Goal: Task Accomplishment & Management: Complete application form

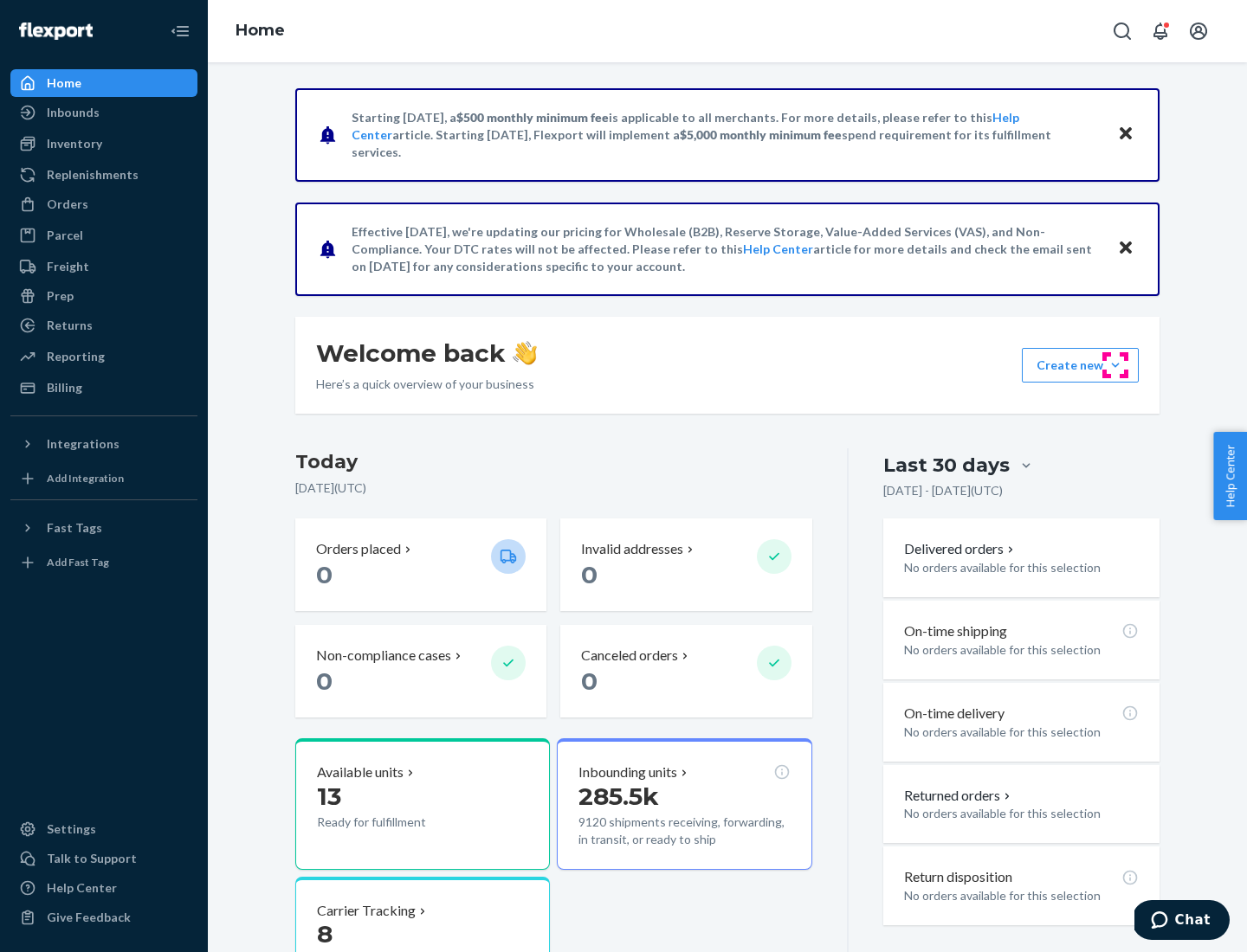
click at [1115, 365] on button "Create new Create new inbound Create new order Create new product" at bounding box center [1079, 365] width 116 height 35
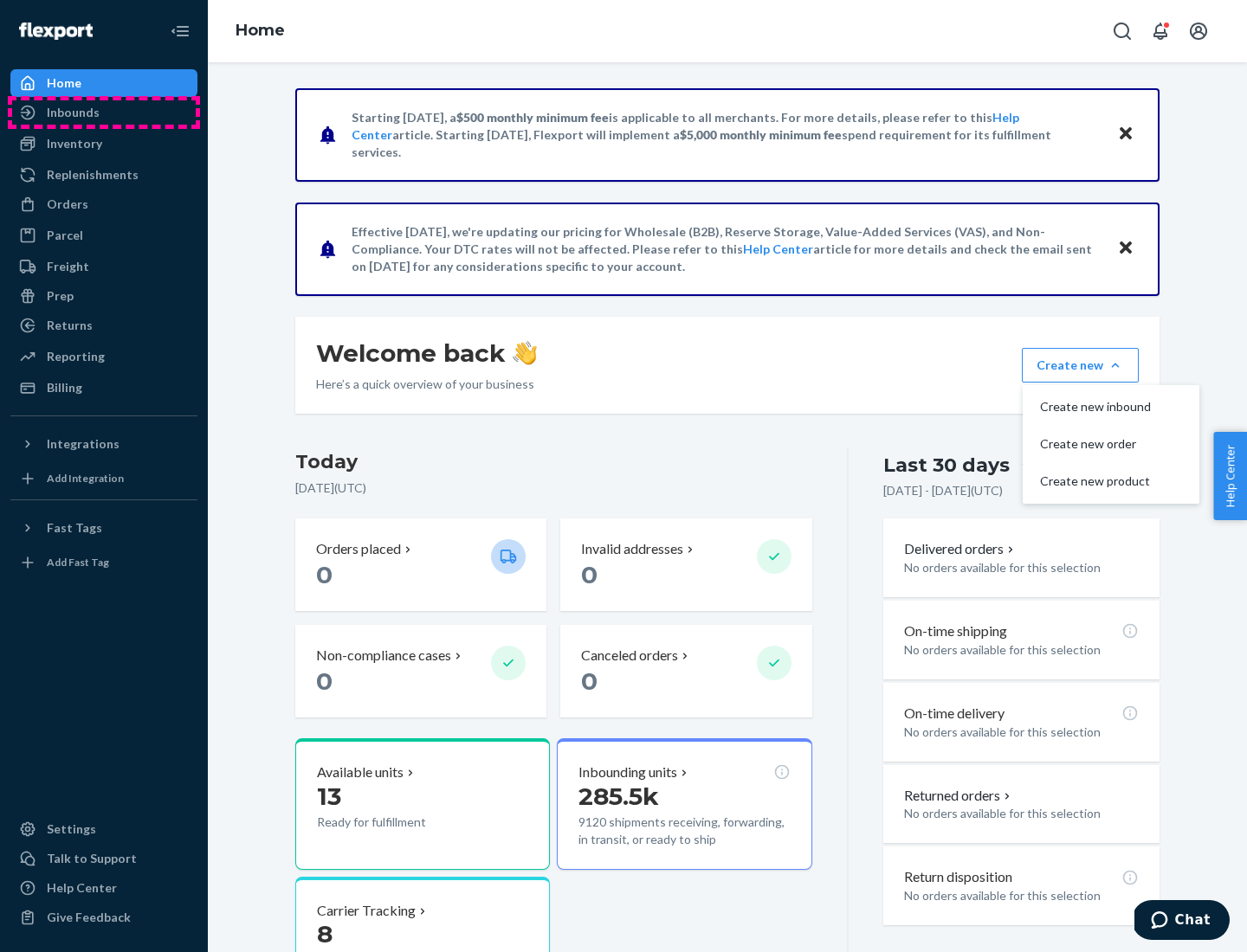
click at [104, 113] on div "Inbounds" at bounding box center [104, 112] width 184 height 24
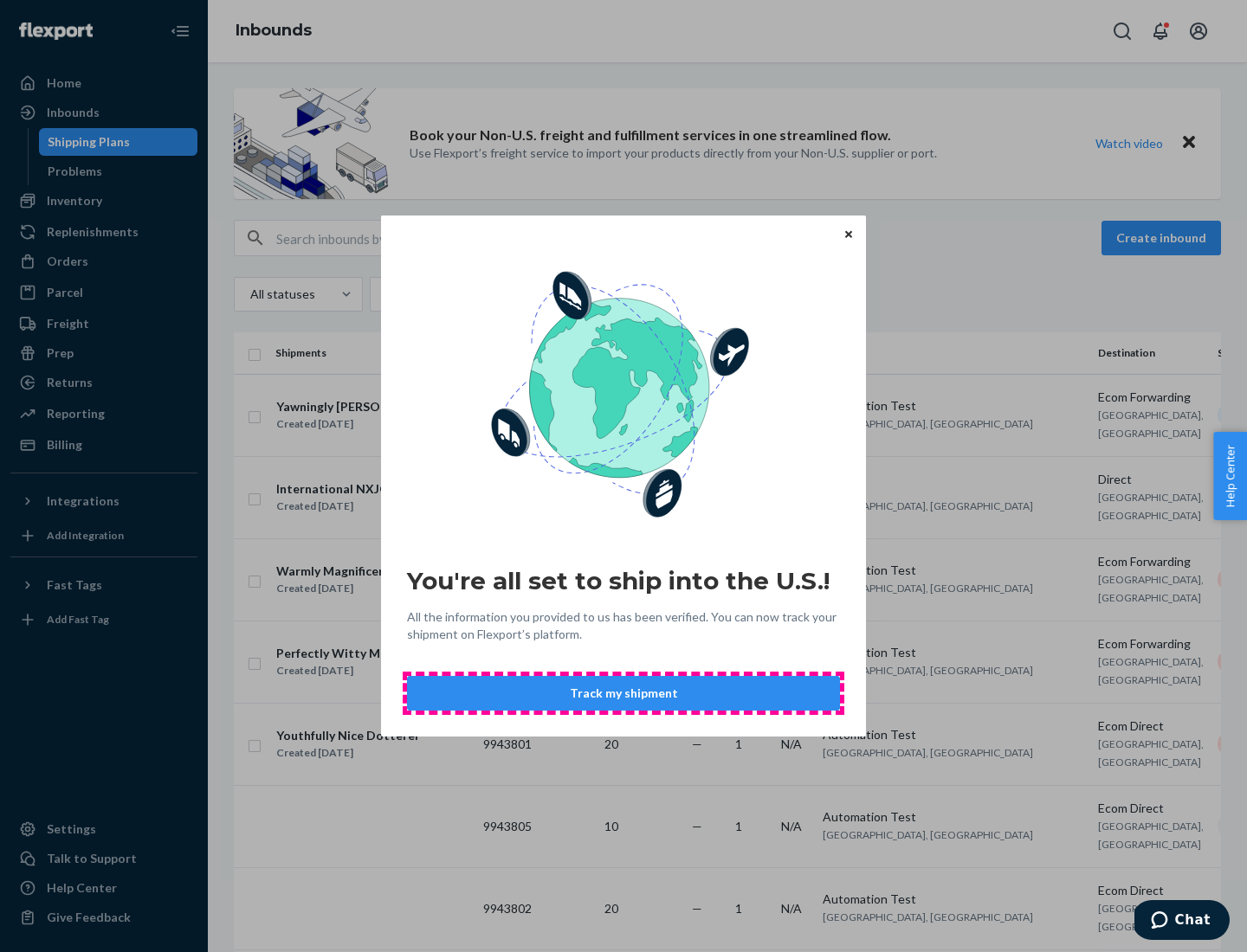
click at [624, 693] on button "Track my shipment" at bounding box center [623, 693] width 433 height 35
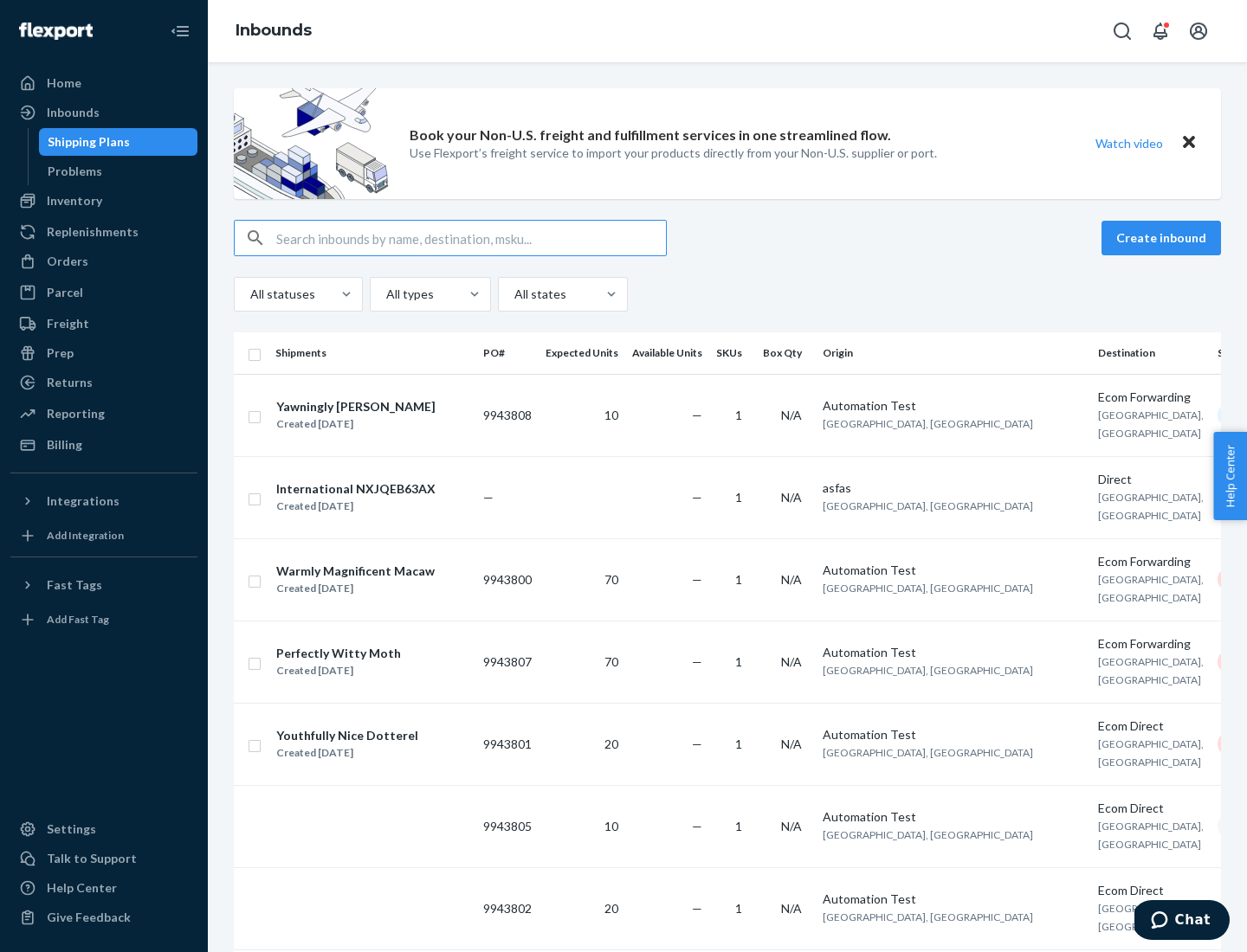
click at [1164, 238] on button "Create inbound" at bounding box center [1160, 237] width 119 height 35
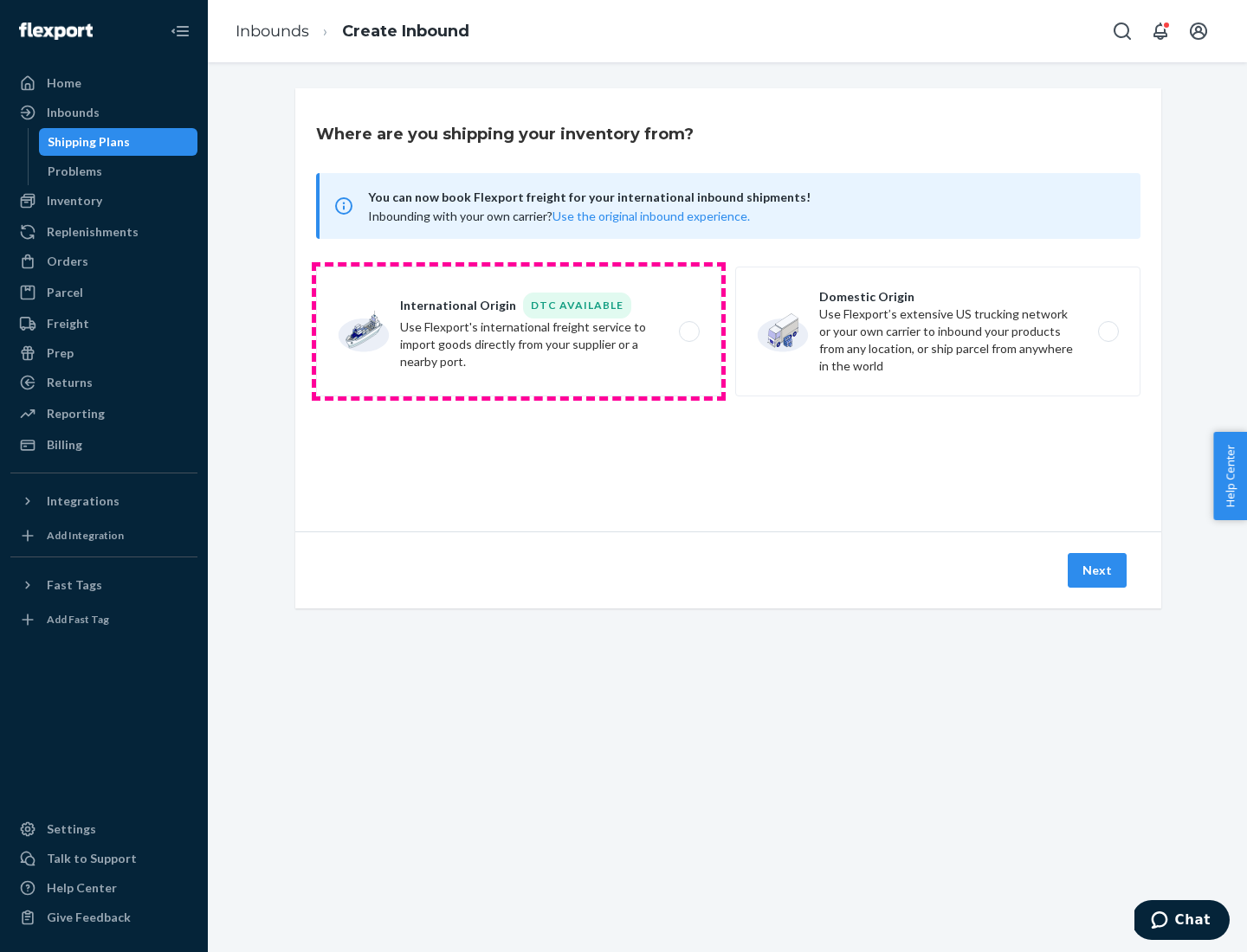
click at [519, 331] on label "International Origin DTC Available Use Flexport's international freight service…" at bounding box center [519, 331] width 405 height 130
click at [688, 331] on input "International Origin DTC Available Use Flexport's international freight service…" at bounding box center [693, 331] width 12 height 12
radio input "true"
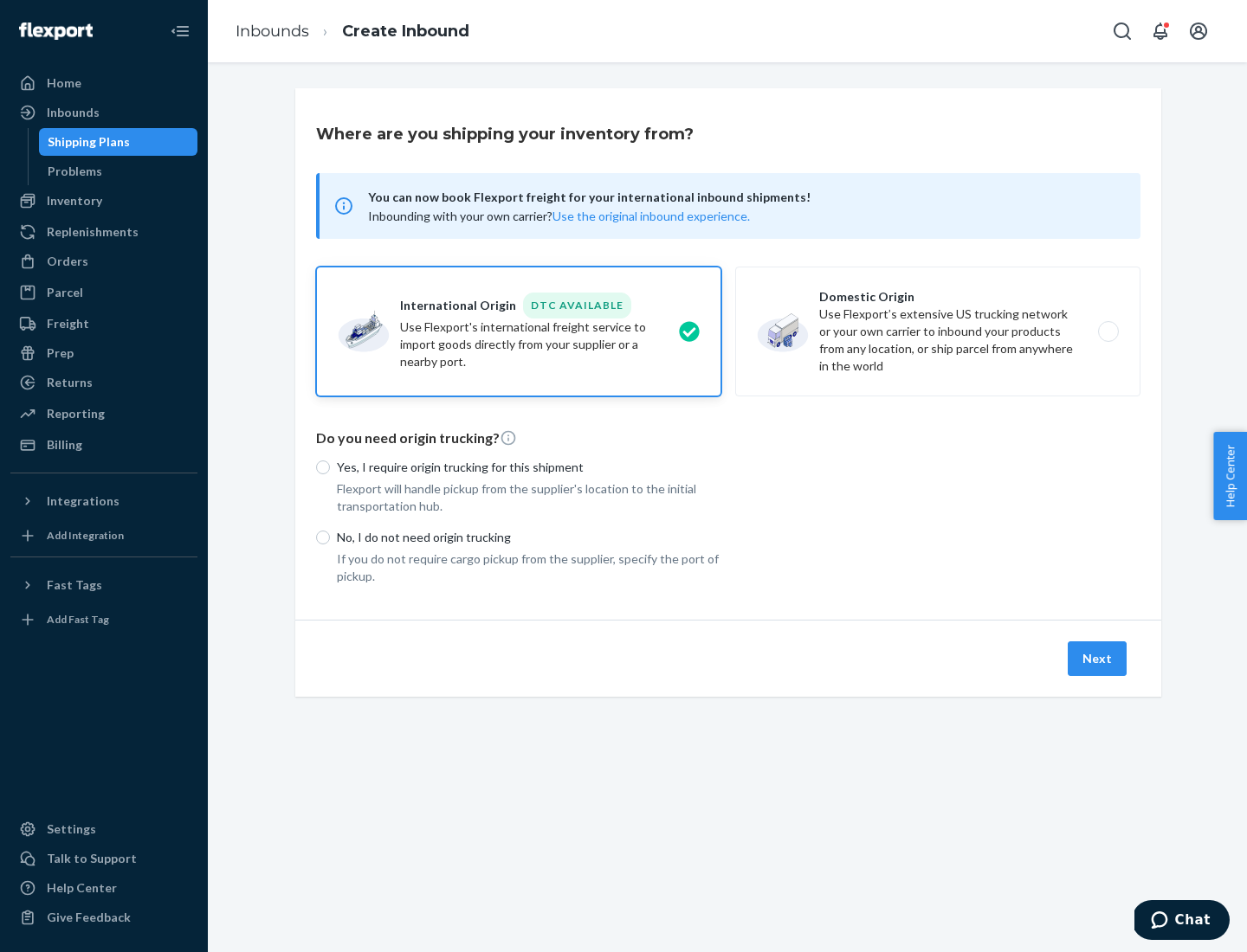
click at [529, 536] on p "No, I do not need origin trucking" at bounding box center [529, 536] width 384 height 17
click at [330, 536] on input "No, I do not need origin trucking" at bounding box center [322, 536] width 13 height 13
radio input "true"
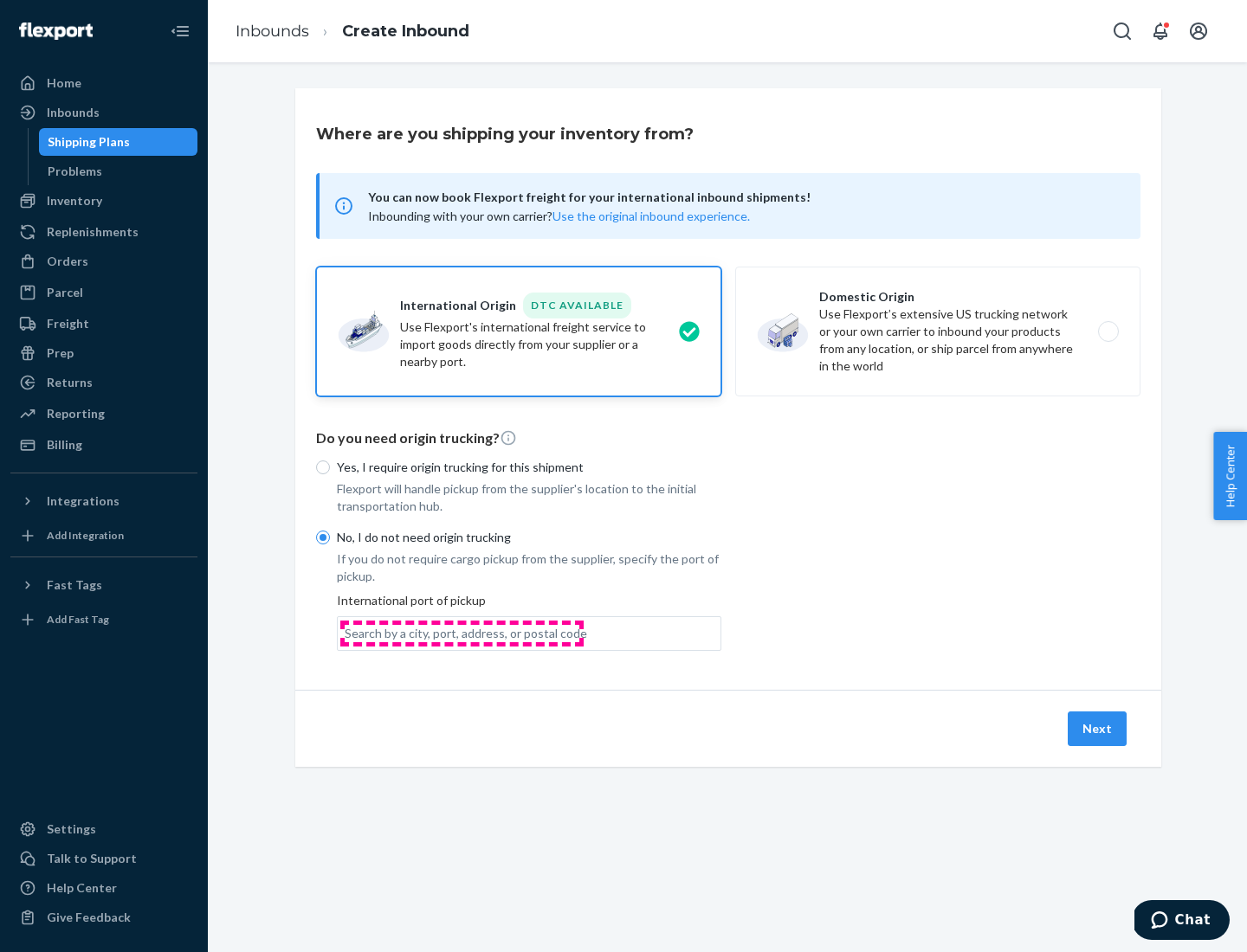
click at [461, 632] on div "Search by a city, port, address, or postal code" at bounding box center [466, 633] width 243 height 17
click at [347, 632] on input "Search by a city, port, address, or postal code" at bounding box center [346, 633] width 2 height 17
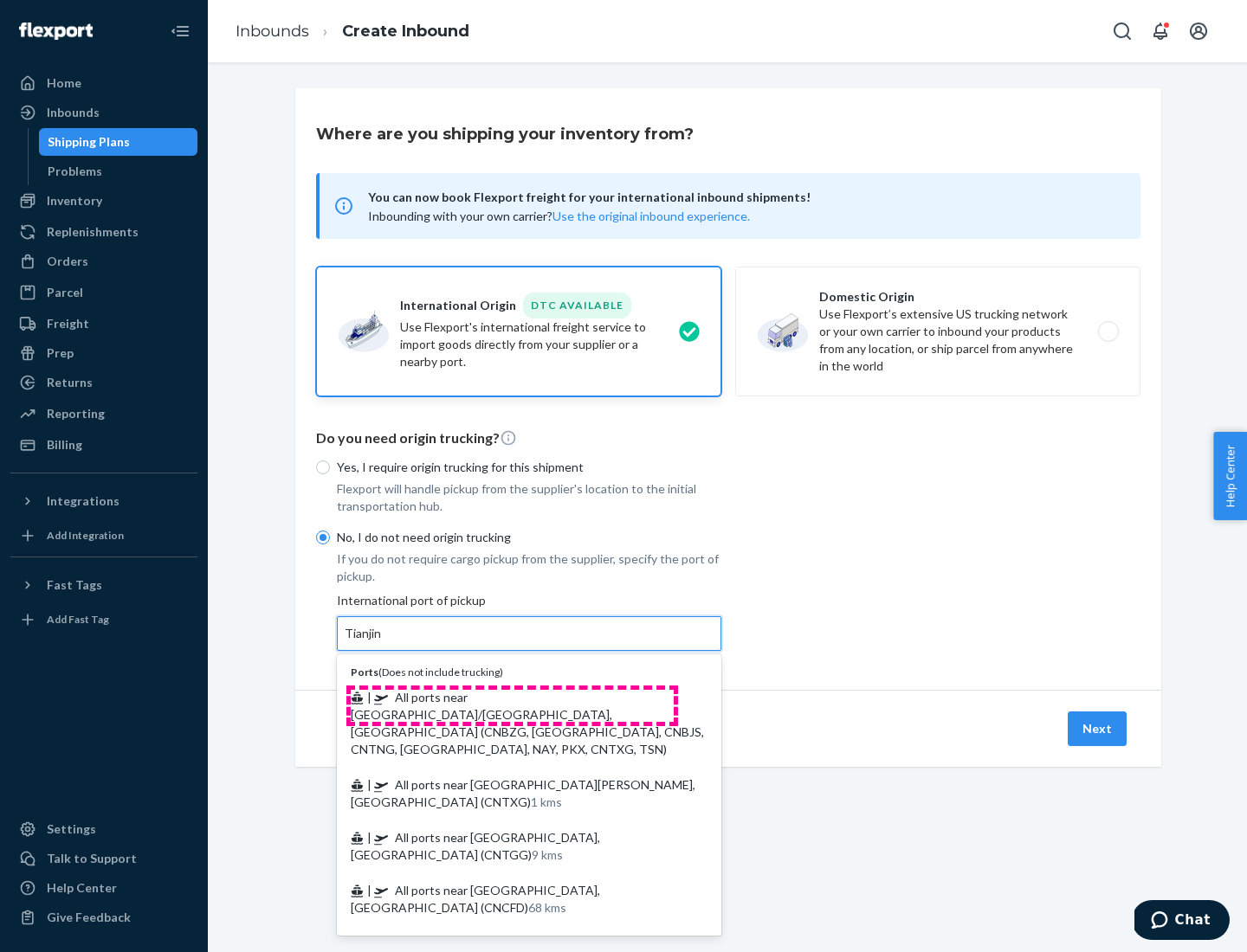
click at [512, 697] on span "| All ports near [GEOGRAPHIC_DATA]/[GEOGRAPHIC_DATA], [GEOGRAPHIC_DATA] (CNBZG,…" at bounding box center [527, 723] width 353 height 66
click at [383, 642] on input "Tianjin" at bounding box center [364, 633] width 39 height 17
type input "All ports near [GEOGRAPHIC_DATA]/[GEOGRAPHIC_DATA], [GEOGRAPHIC_DATA] (CNBZG, […"
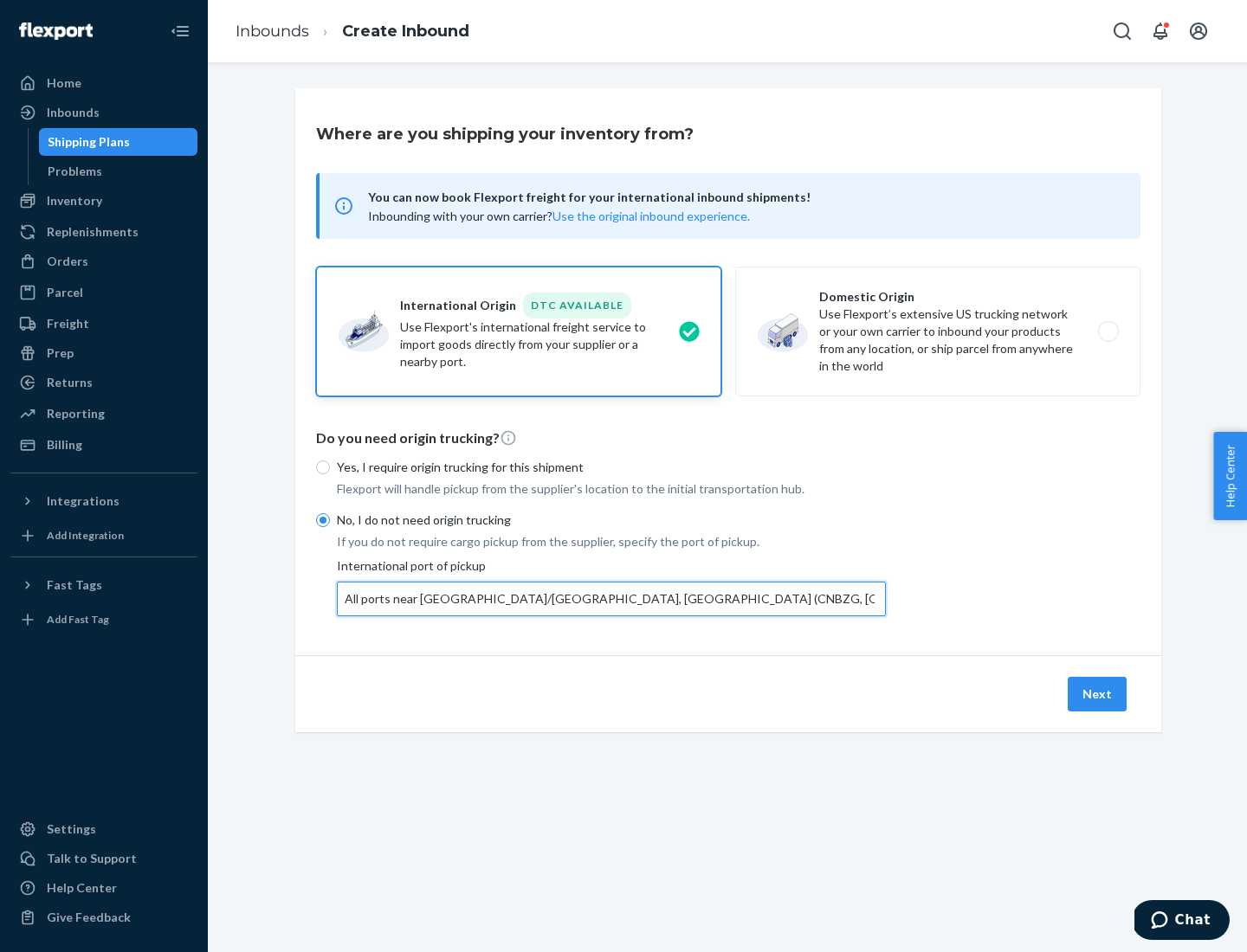
click at [1097, 693] on button "Next" at bounding box center [1097, 694] width 59 height 35
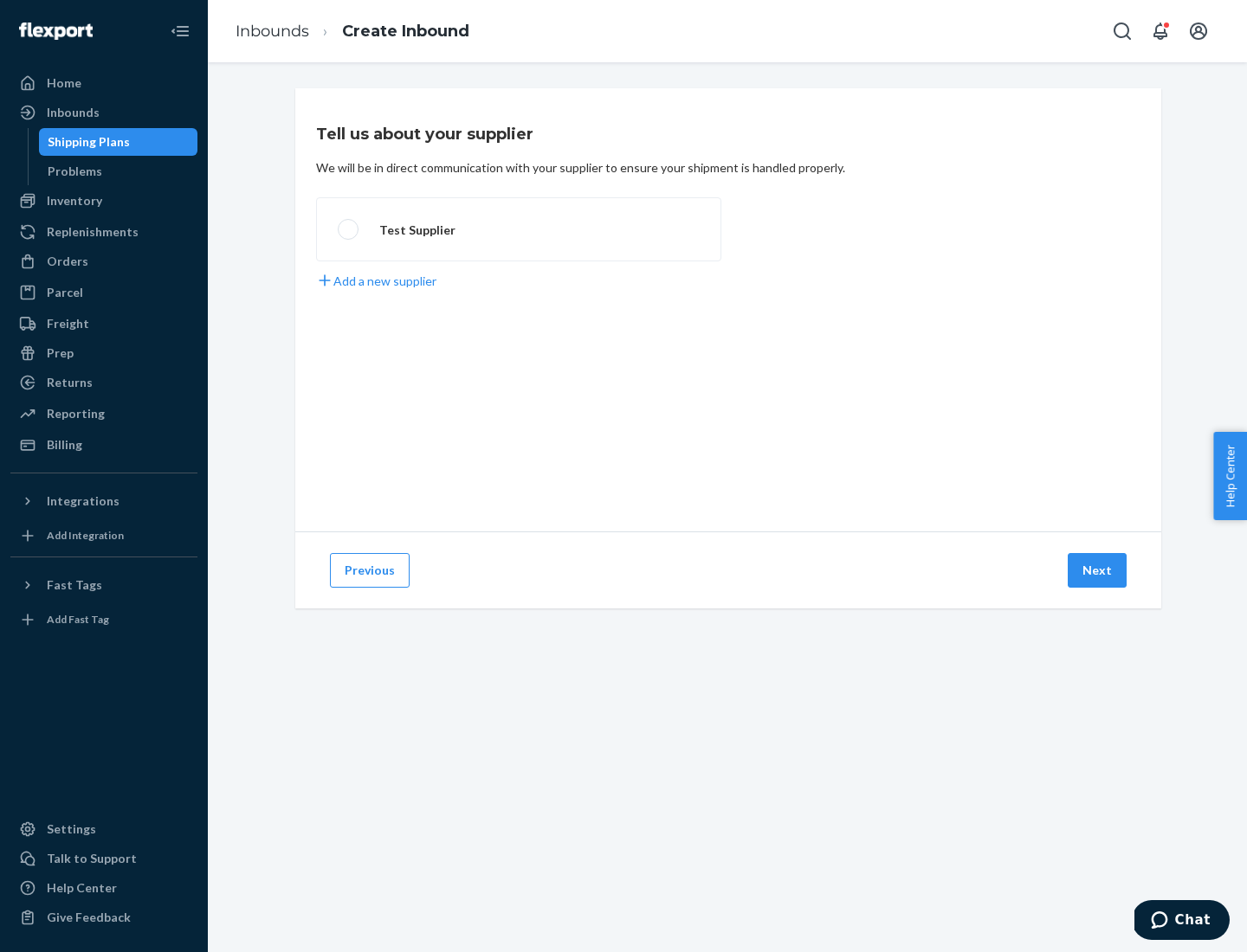
click at [519, 229] on label "Test Supplier" at bounding box center [519, 229] width 405 height 64
click at [348, 229] on input "Test Supplier" at bounding box center [343, 229] width 12 height 12
radio input "true"
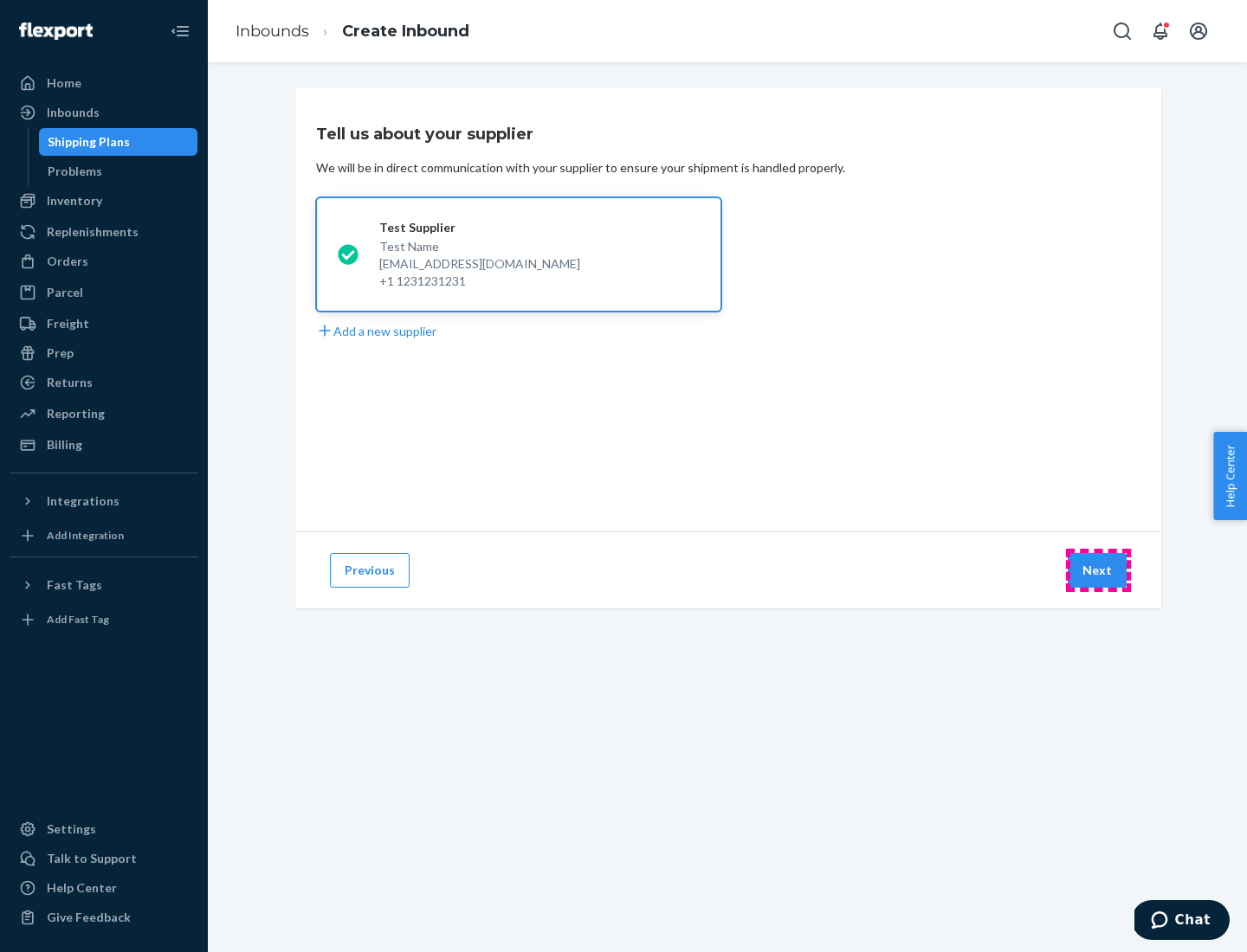
click at [1097, 570] on button "Next" at bounding box center [1097, 570] width 59 height 35
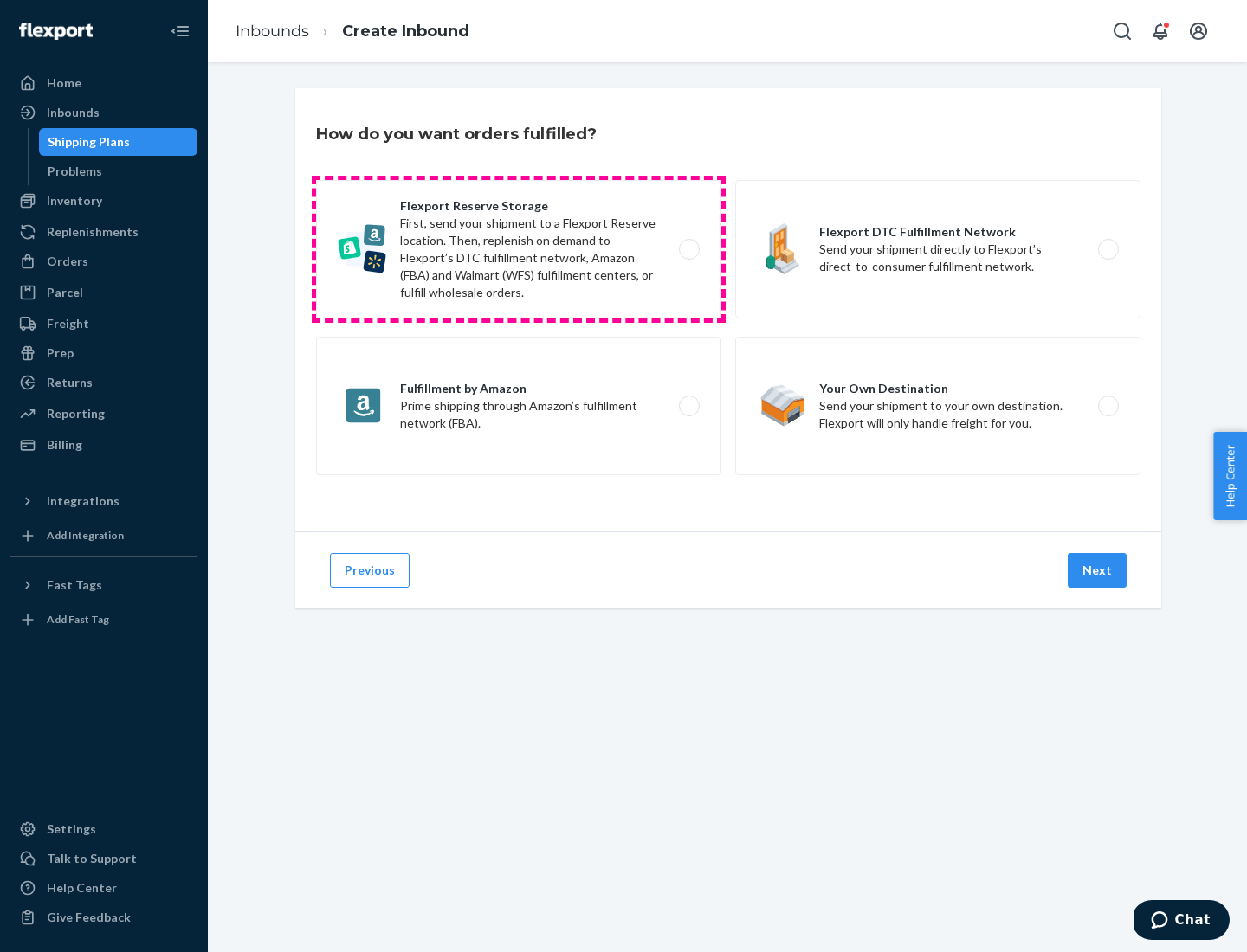
click at [519, 249] on label "Flexport Reserve Storage First, send your shipment to a Flexport Reserve locati…" at bounding box center [519, 249] width 405 height 139
click at [688, 249] on input "Flexport Reserve Storage First, send your shipment to a Flexport Reserve locati…" at bounding box center [693, 250] width 12 height 12
radio input "true"
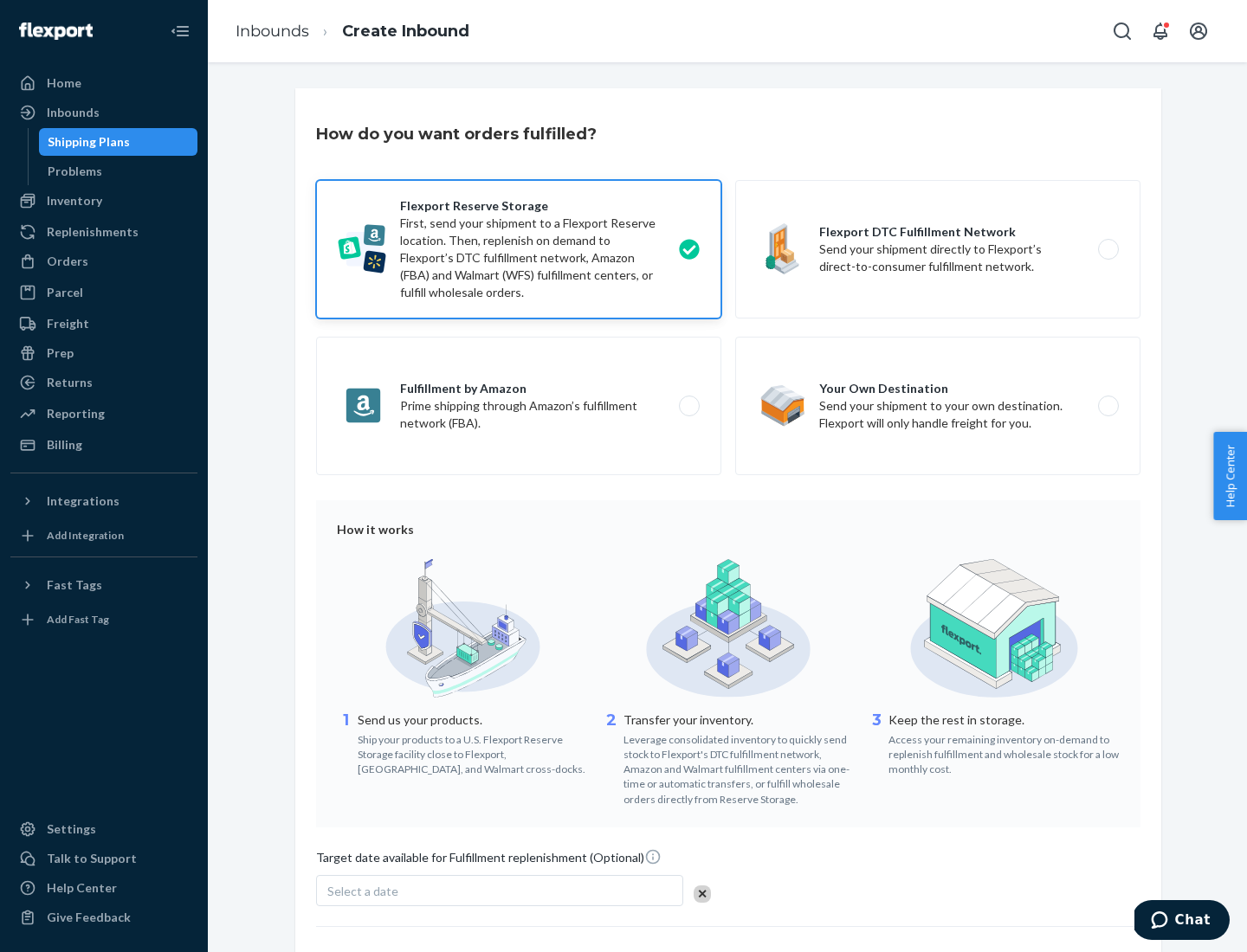
scroll to position [142, 0]
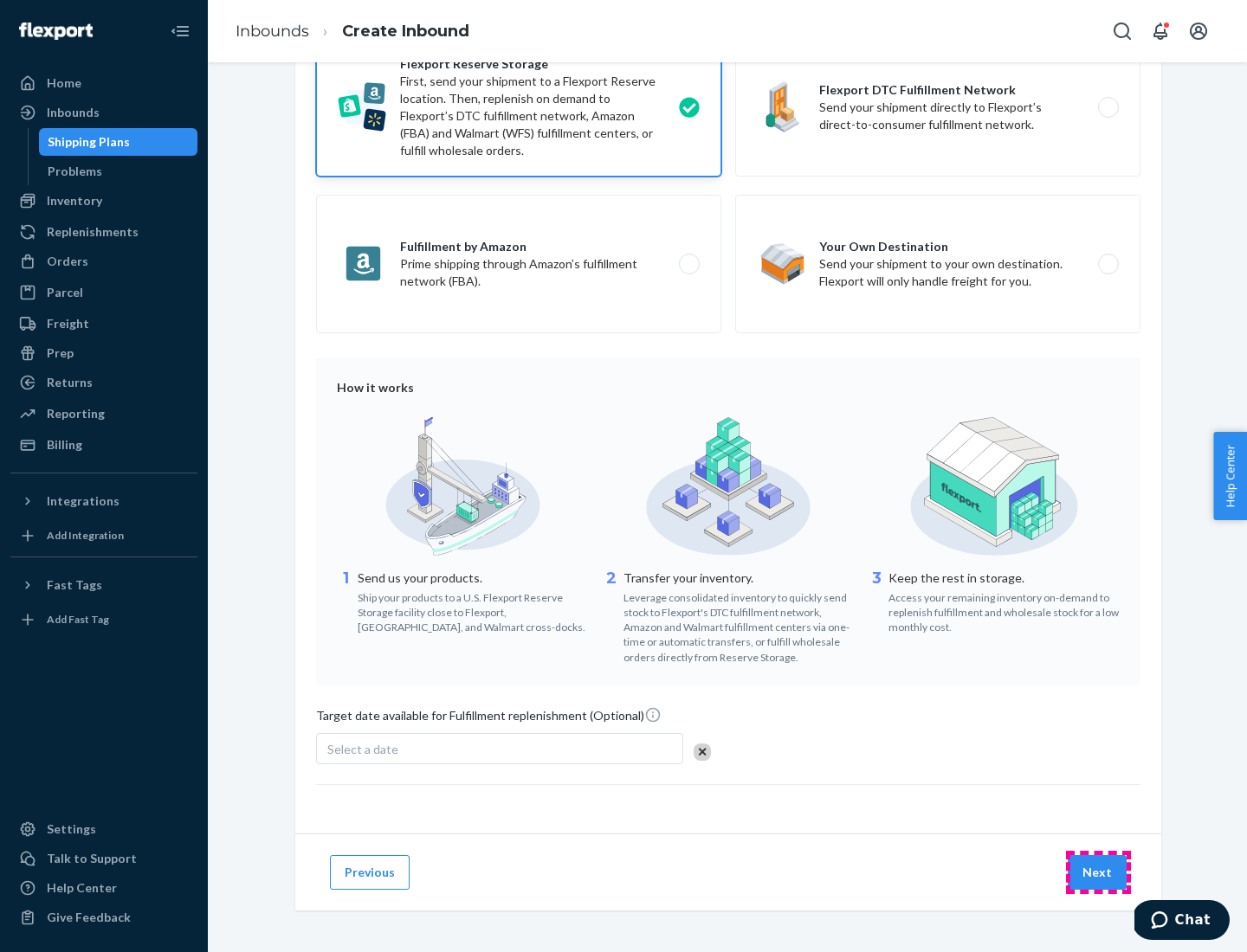
click at [1097, 871] on button "Next" at bounding box center [1097, 872] width 59 height 35
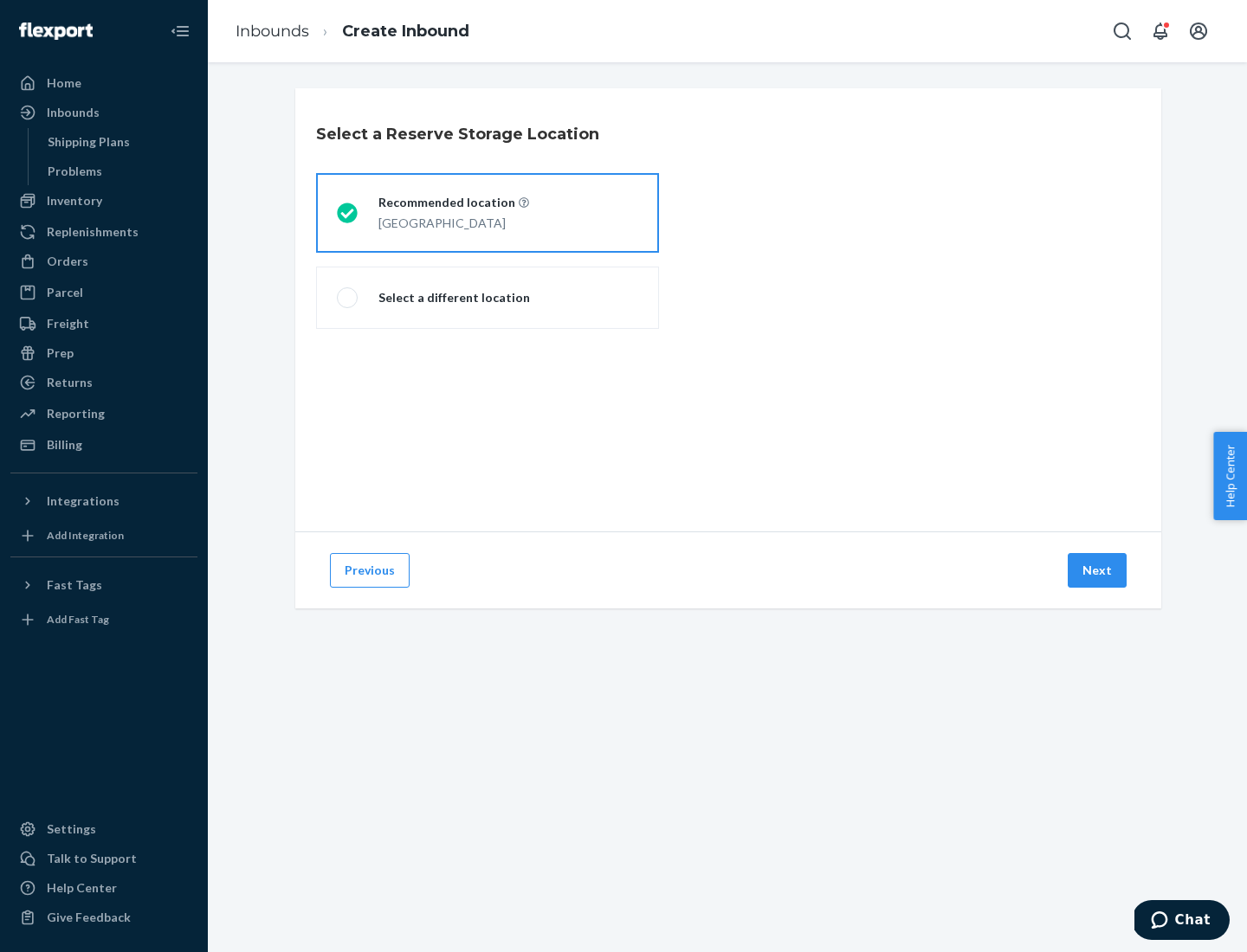
click at [487, 213] on div "[GEOGRAPHIC_DATA]" at bounding box center [453, 221] width 150 height 21
click at [348, 213] on input "Recommended location [GEOGRAPHIC_DATA]" at bounding box center [342, 213] width 12 height 12
click at [1097, 570] on button "Next" at bounding box center [1097, 570] width 59 height 35
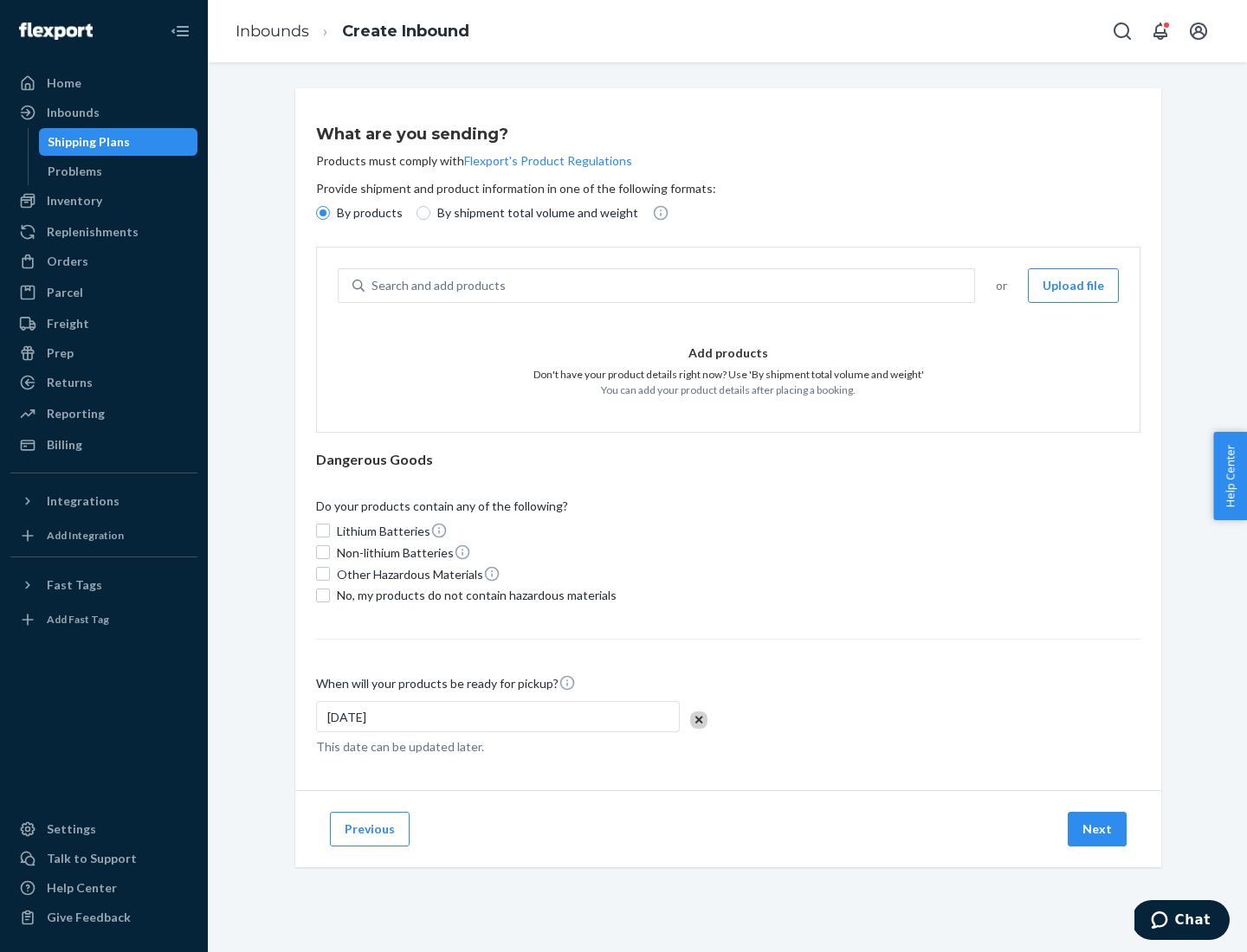
click at [670, 286] on div "Search and add products" at bounding box center [669, 286] width 609 height 31
click at [374, 286] on input "Search and add products" at bounding box center [373, 285] width 2 height 17
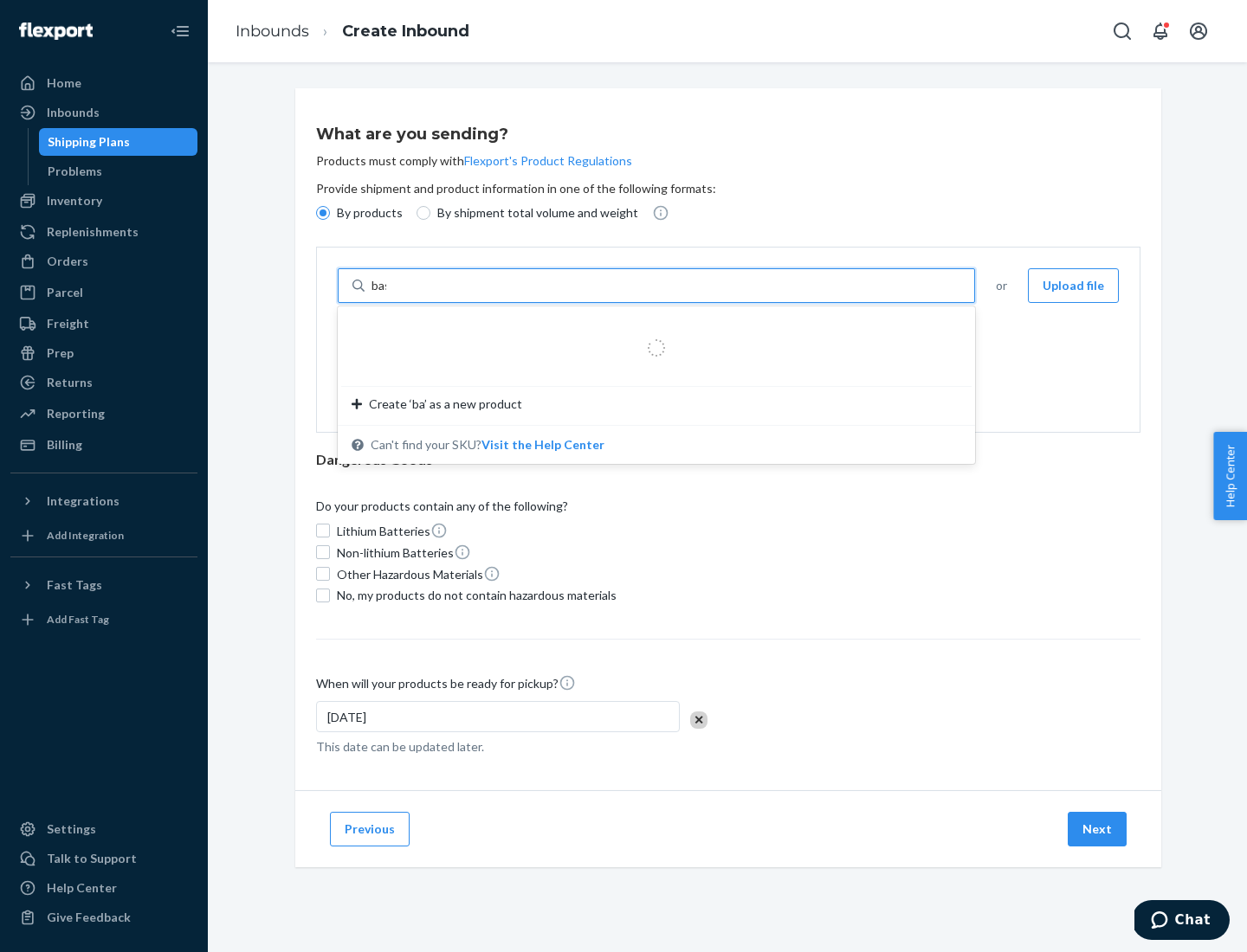
type input "basic"
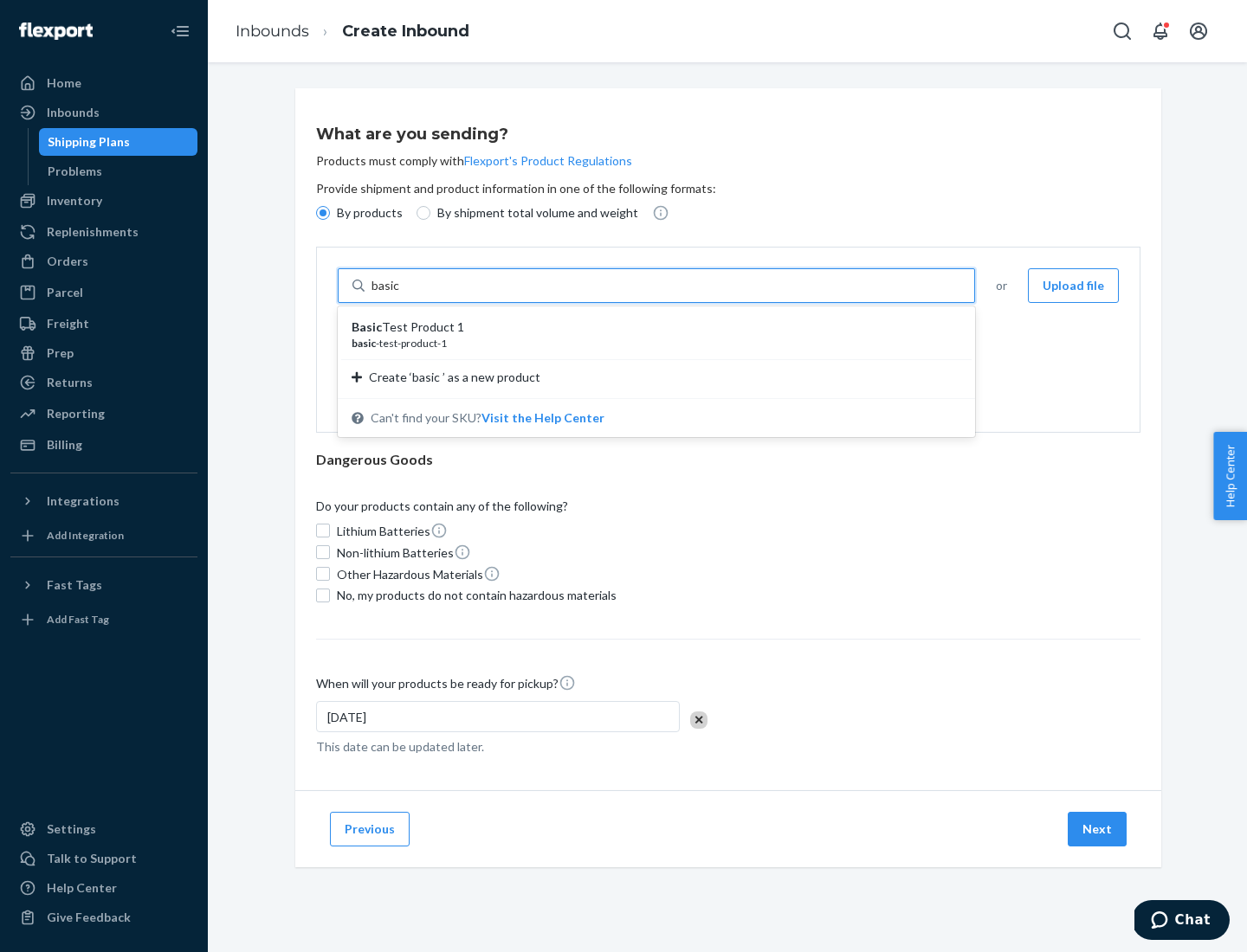
click at [650, 327] on div "Basic Test Product 1" at bounding box center [649, 327] width 596 height 17
click at [402, 295] on input "basic" at bounding box center [387, 285] width 31 height 17
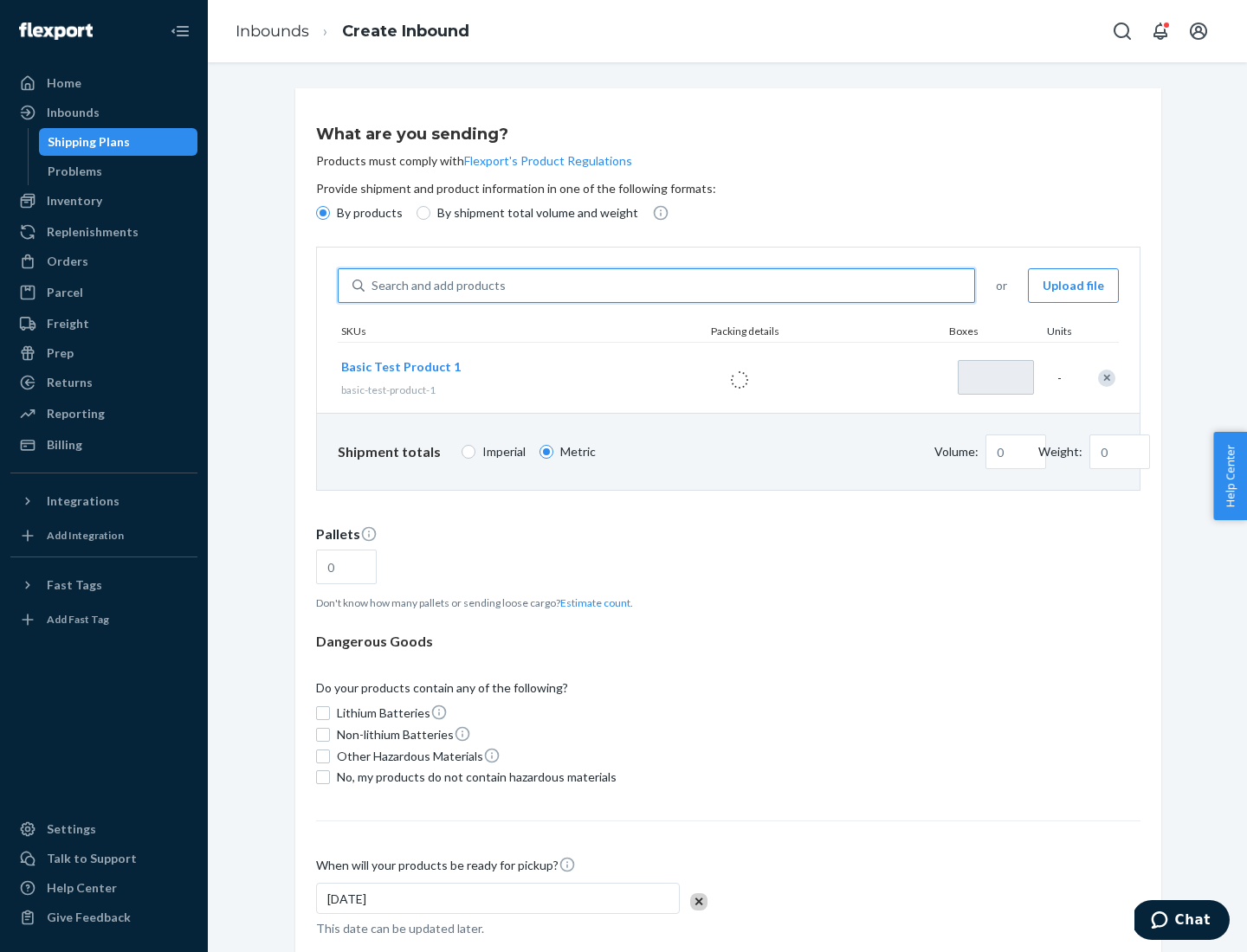
type input "1"
type input "1.09"
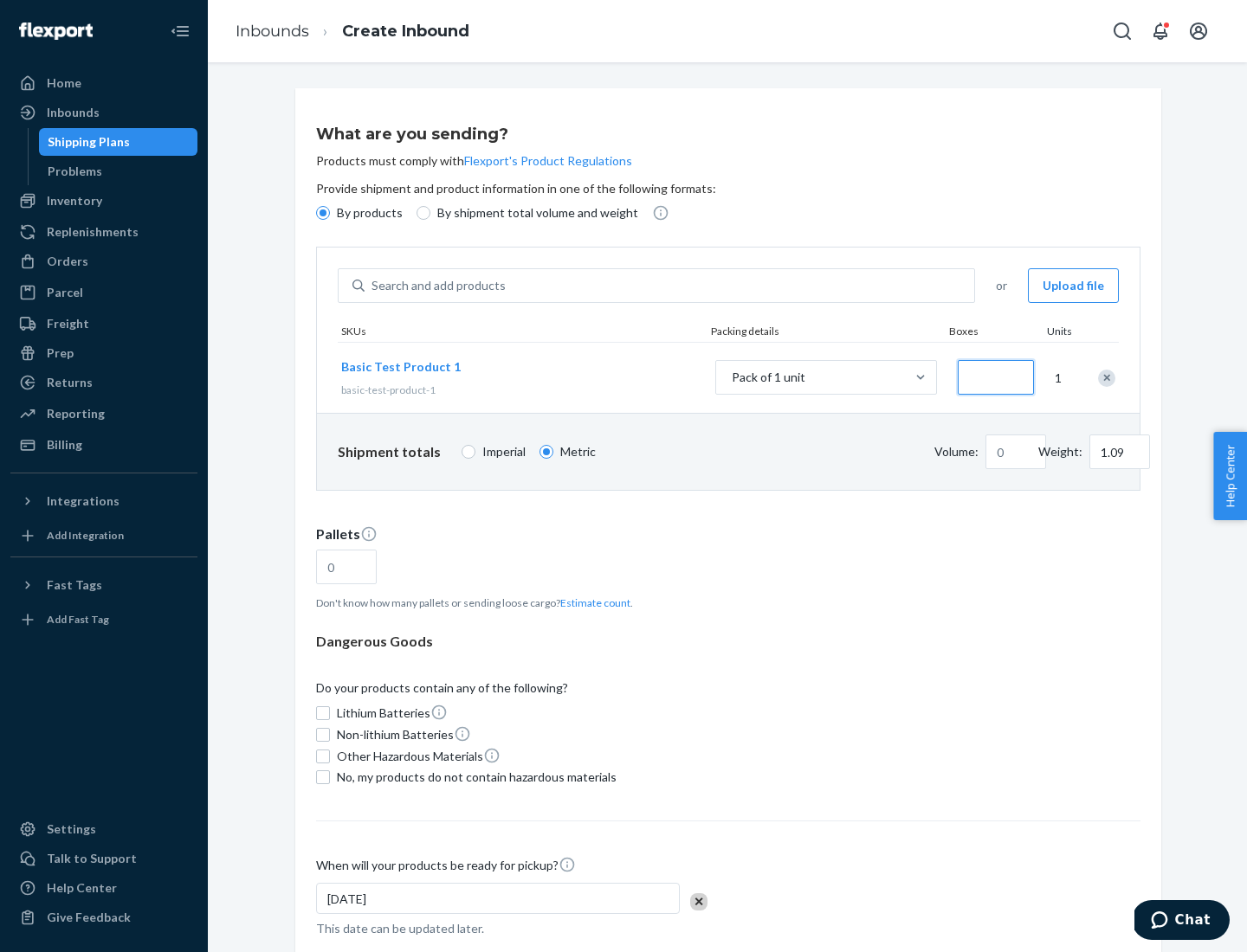
type input "3.27"
type input "30"
type input "0.01"
type input "32.66"
type input "300"
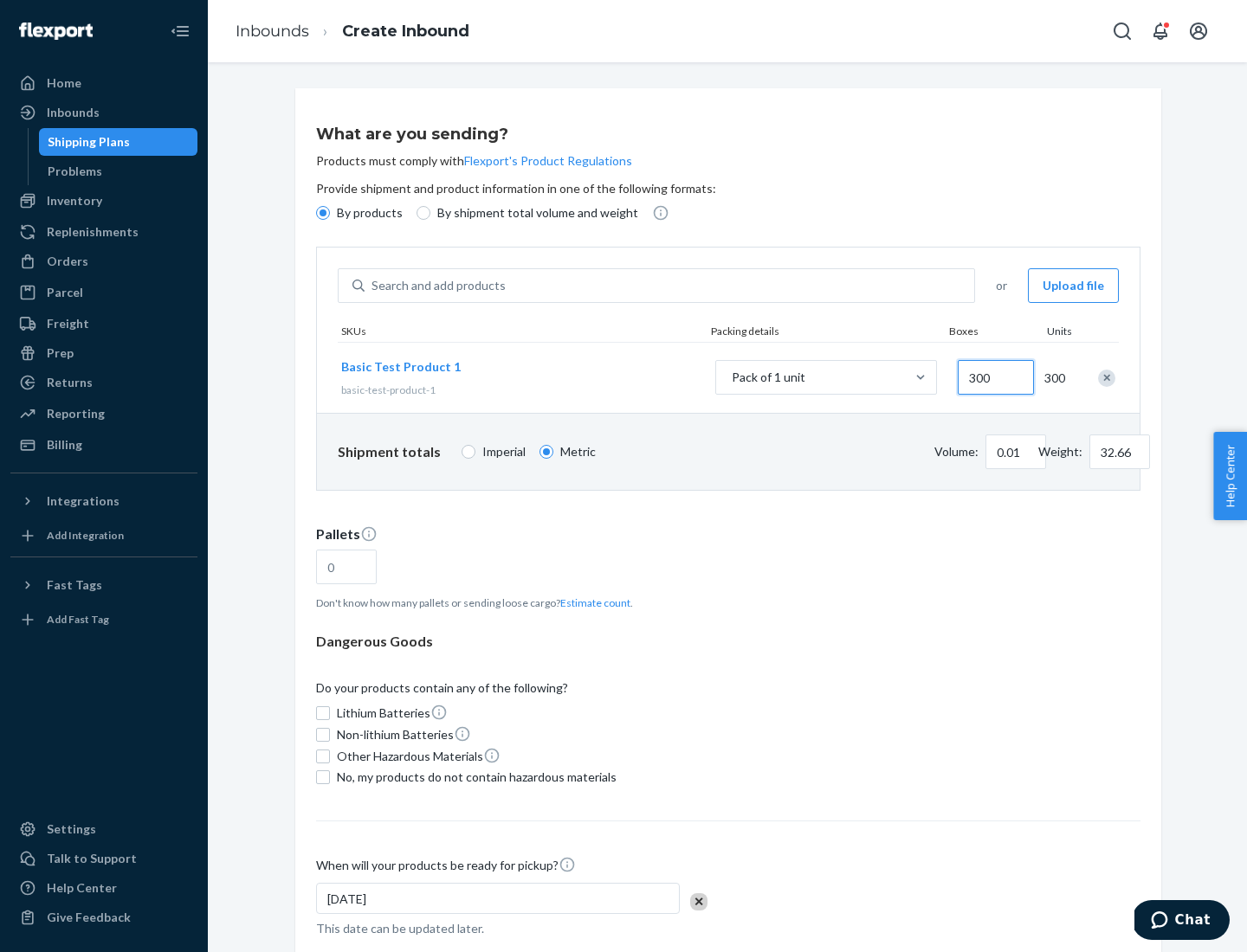
type input "0.68"
type input "3265.86"
type input "3000"
type input "1.09"
type input "10"
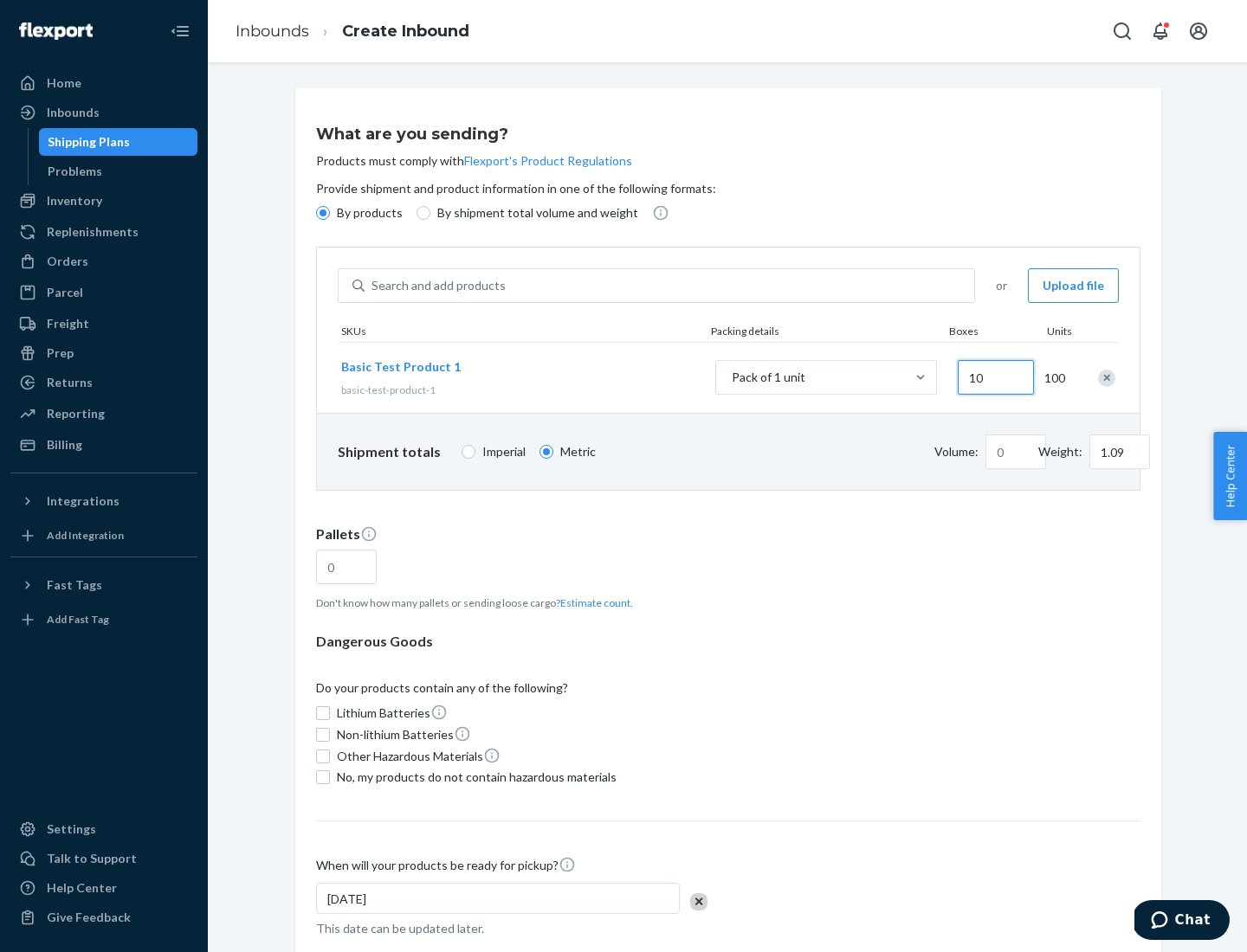
type input "0.02"
type input "108.86"
type input "1000"
type input "0.23"
type input "1088.62"
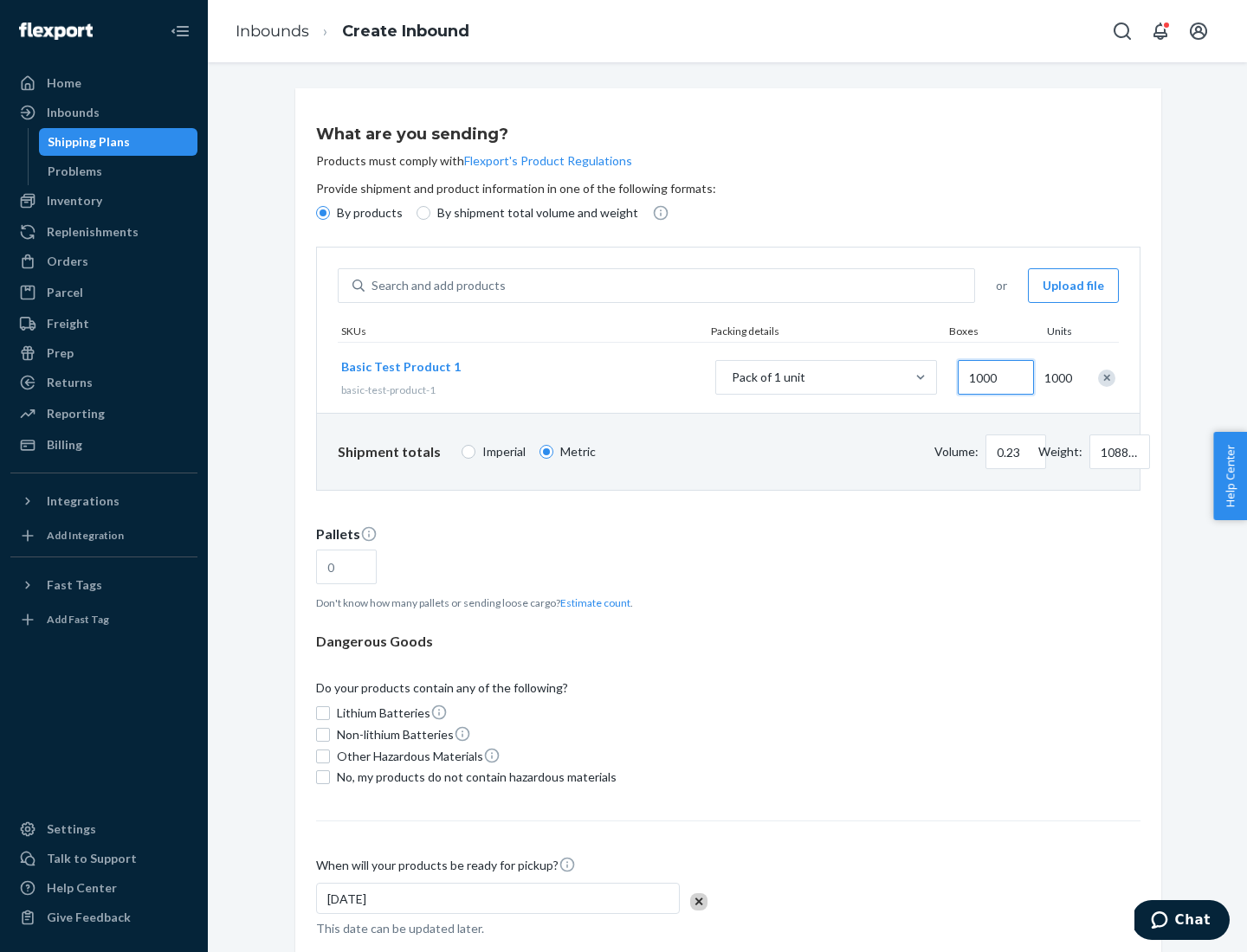
scroll to position [60, 0]
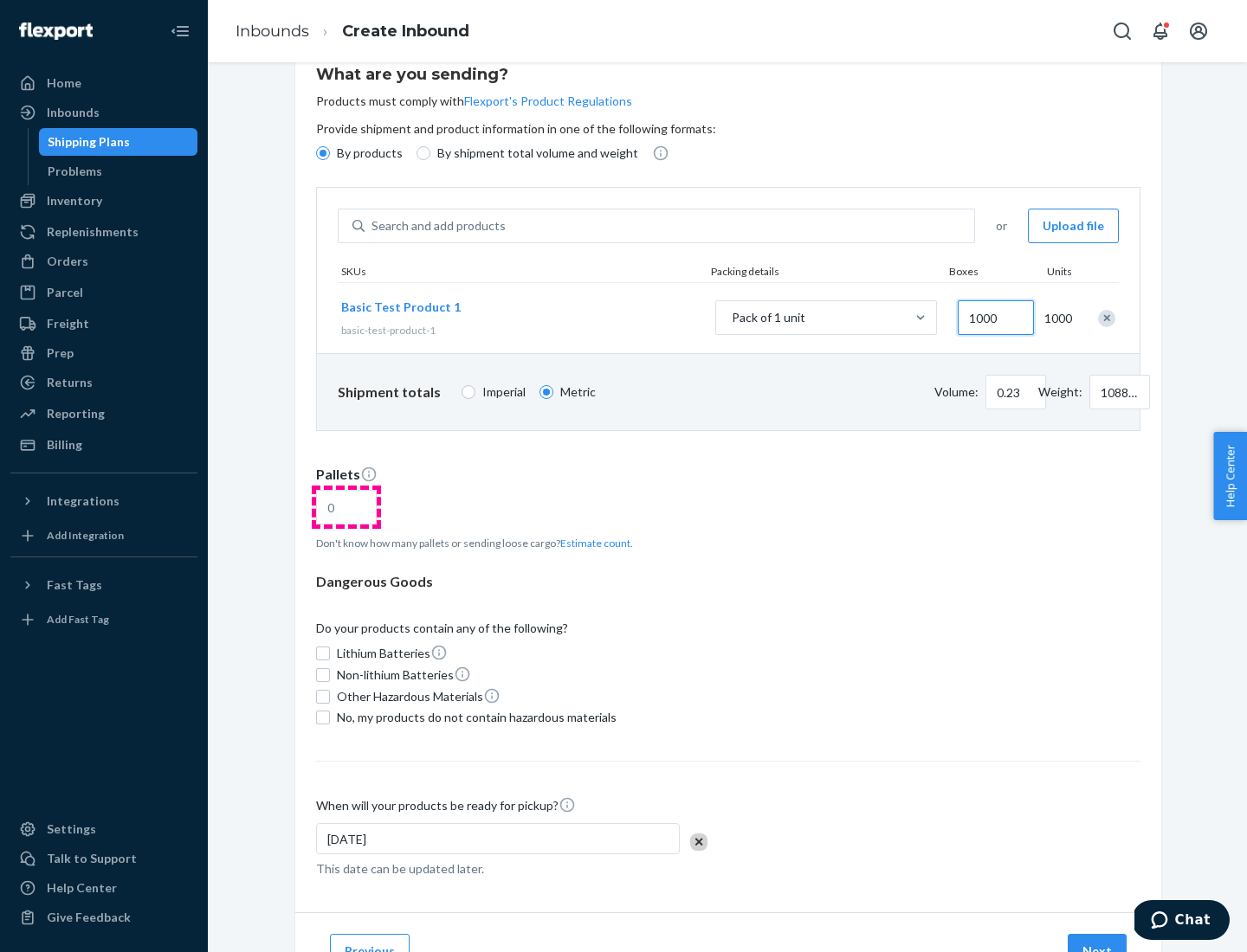
type input "1000"
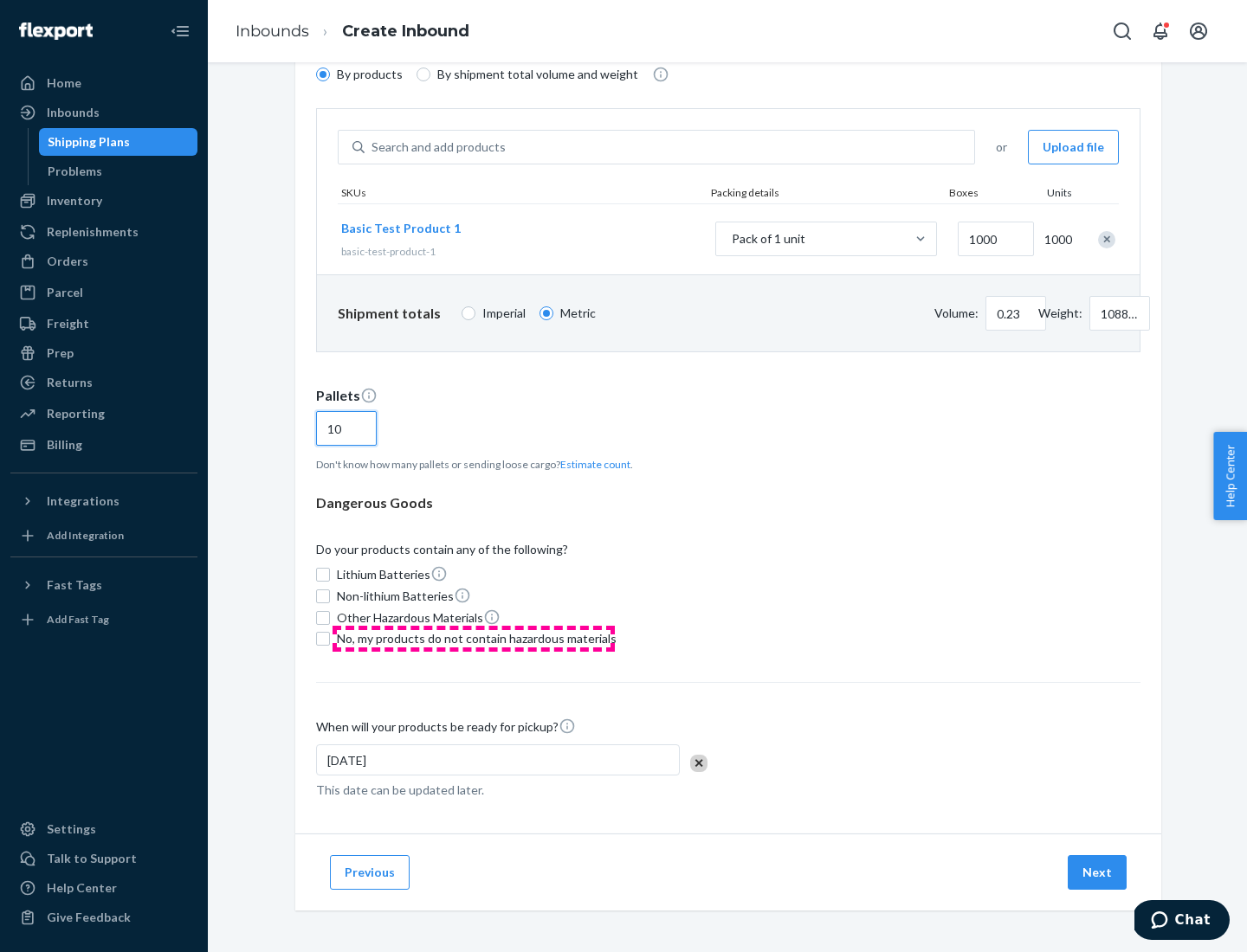
type input "10"
click at [474, 639] on span "No, my products do not contain hazardous materials" at bounding box center [477, 639] width 280 height 17
click at [330, 639] on input "No, my products do not contain hazardous materials" at bounding box center [322, 638] width 13 height 13
checkbox input "true"
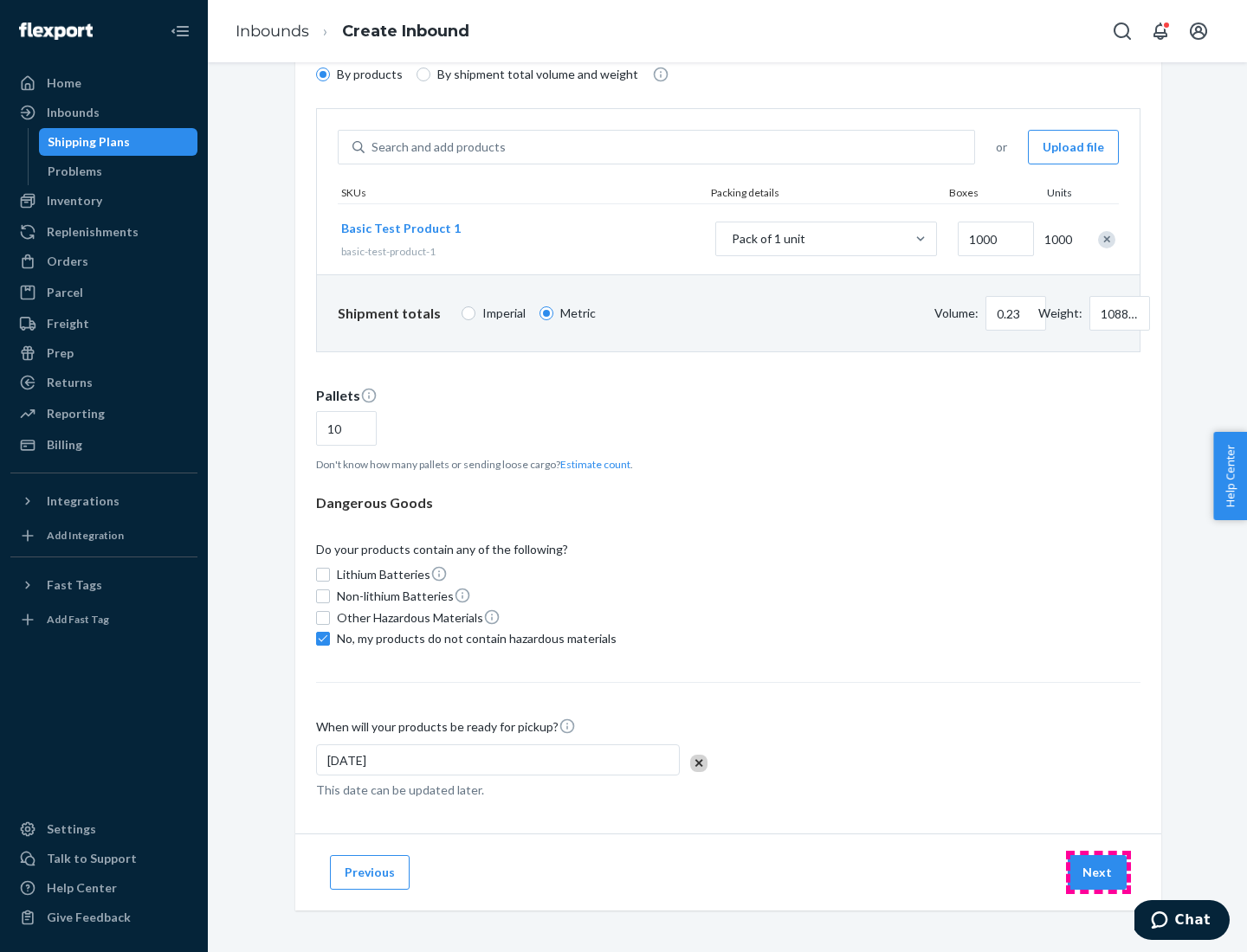
click at [1097, 872] on button "Next" at bounding box center [1097, 872] width 59 height 35
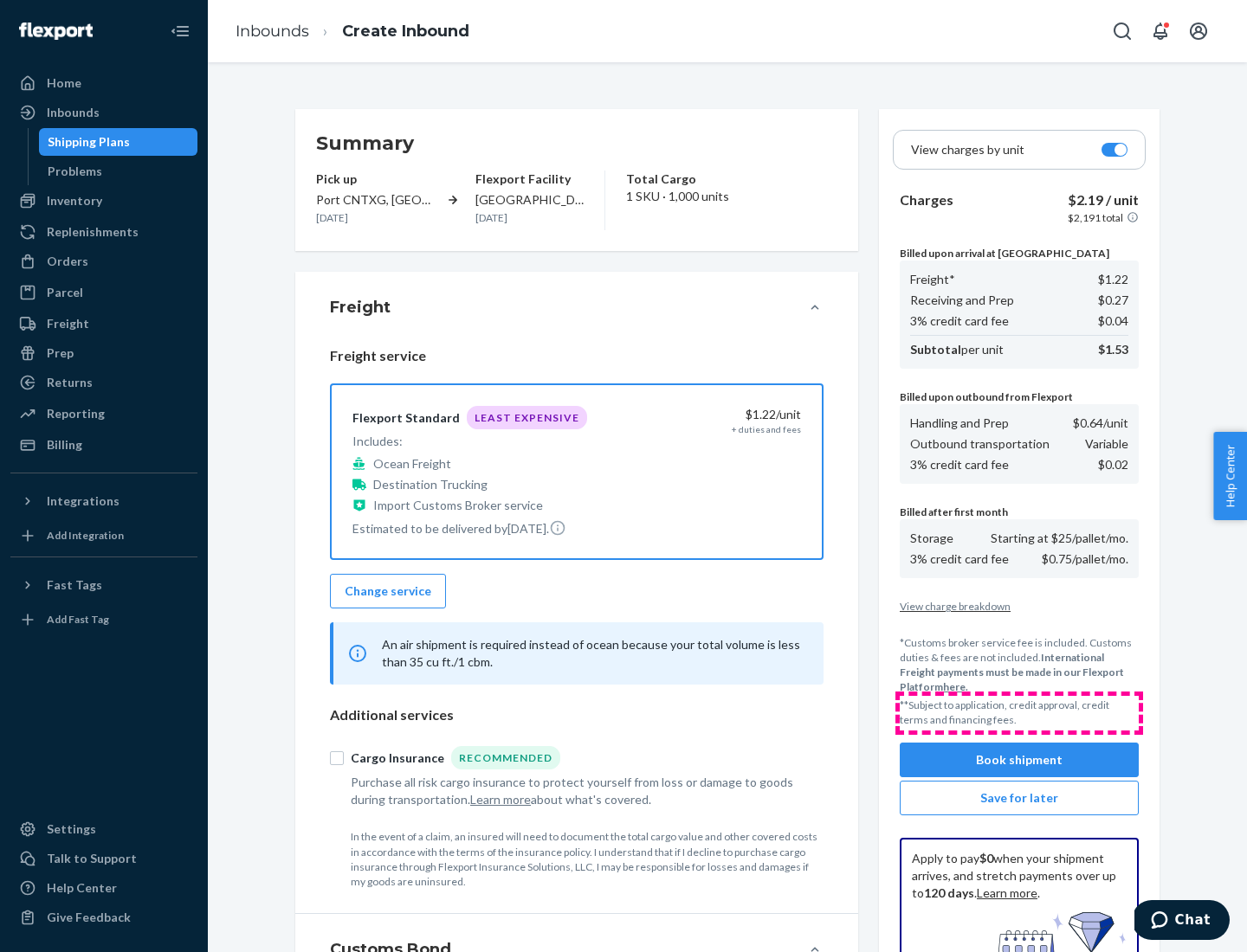
scroll to position [253, 0]
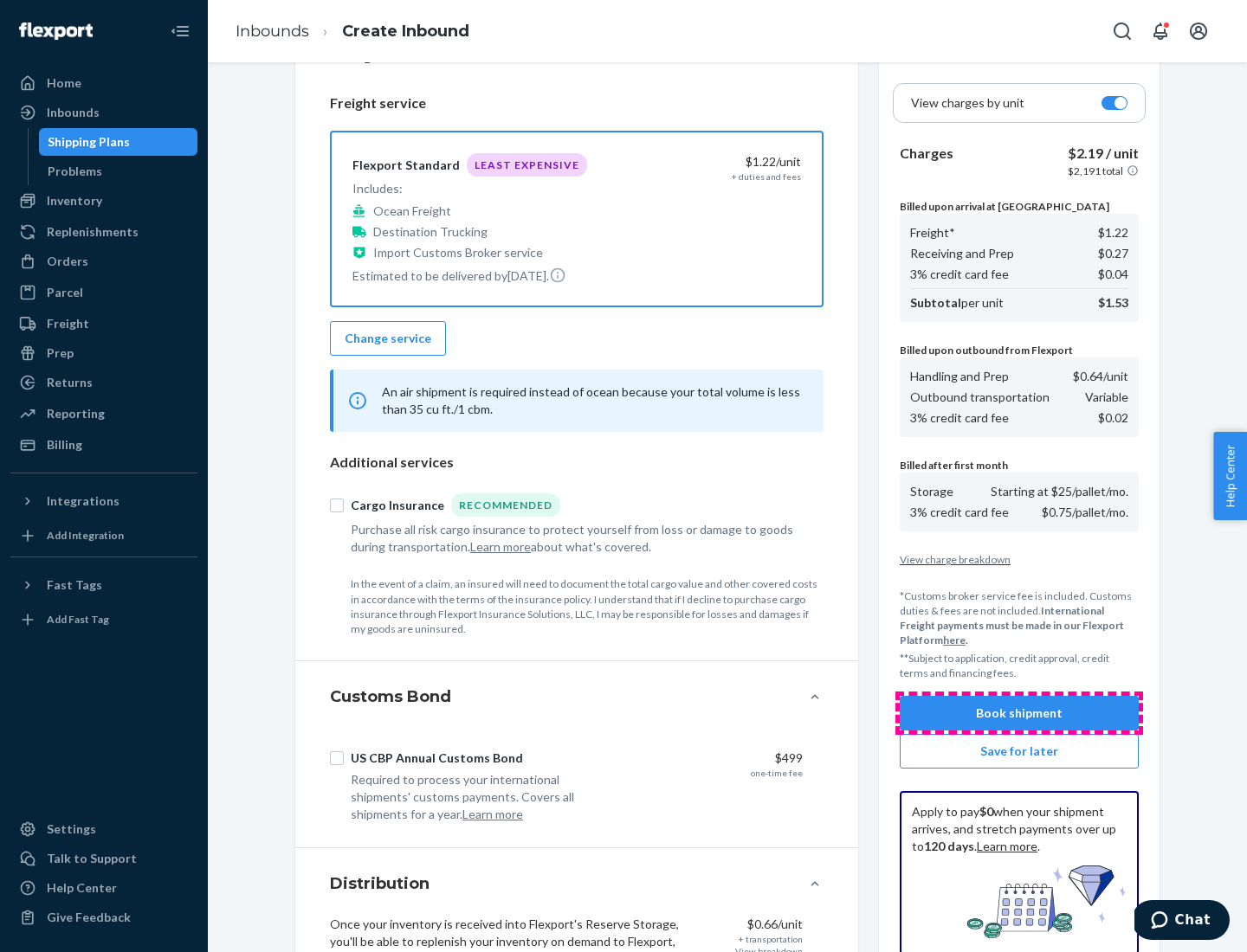
click at [1019, 713] on button "Book shipment" at bounding box center [1019, 713] width 239 height 35
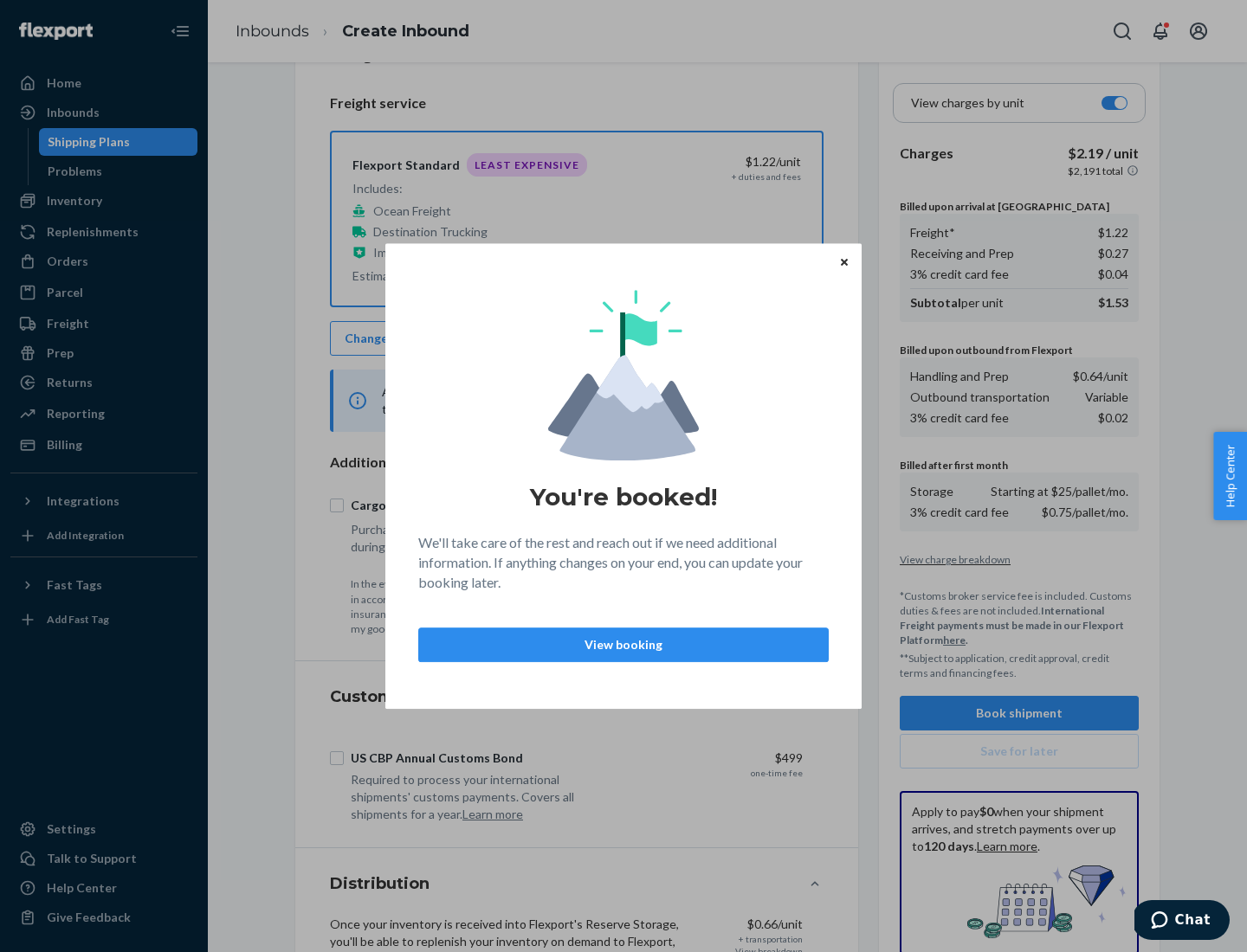
click at [624, 644] on p "View booking" at bounding box center [623, 644] width 381 height 17
